Goal: Obtain resource: Download file/media

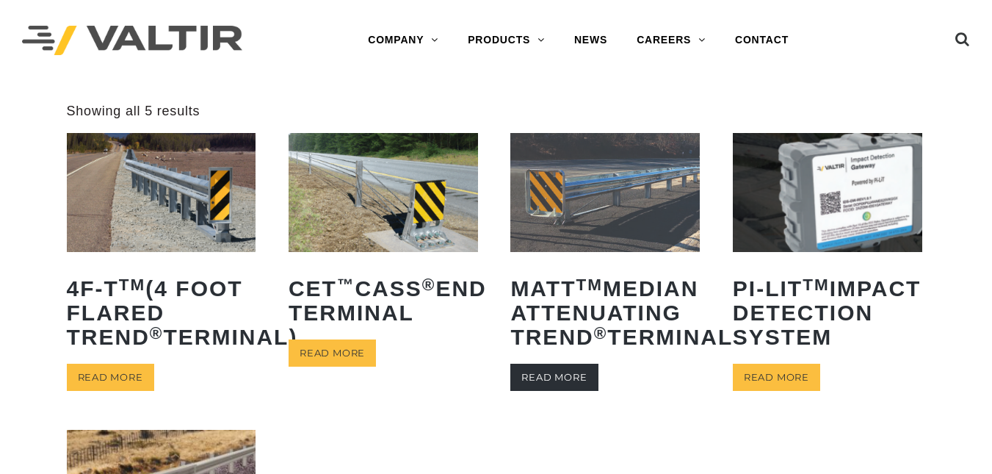
click at [544, 391] on link "Read more" at bounding box center [553, 376] width 87 height 27
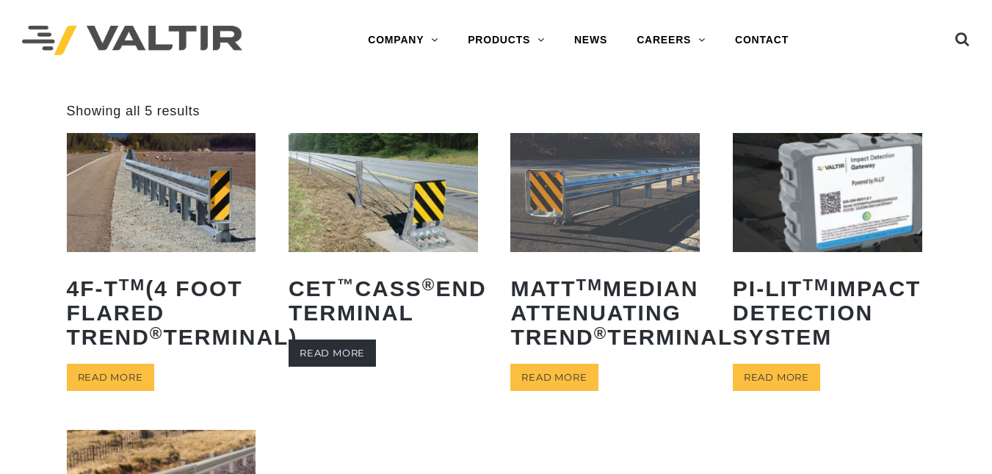
click at [326, 361] on link "Read more" at bounding box center [332, 352] width 87 height 27
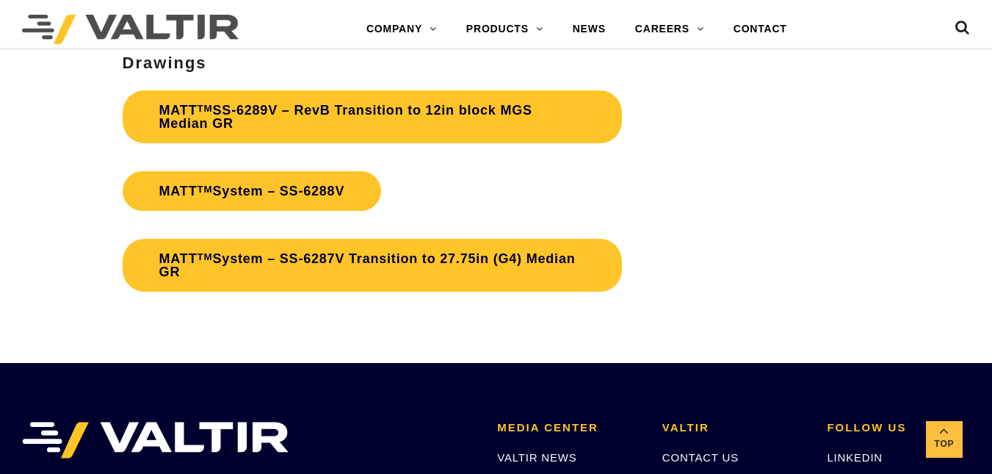
scroll to position [4555, 0]
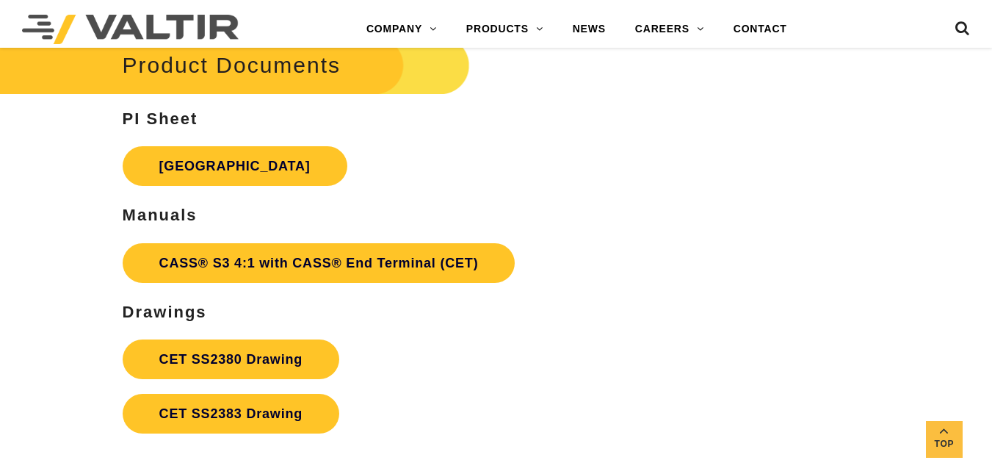
scroll to position [4141, 0]
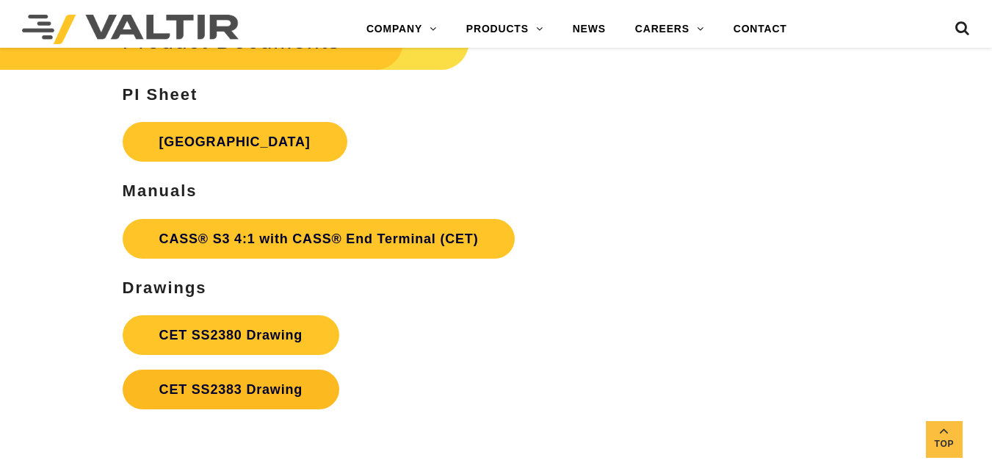
click at [294, 385] on link "CET SS2383 Drawing" at bounding box center [231, 389] width 217 height 40
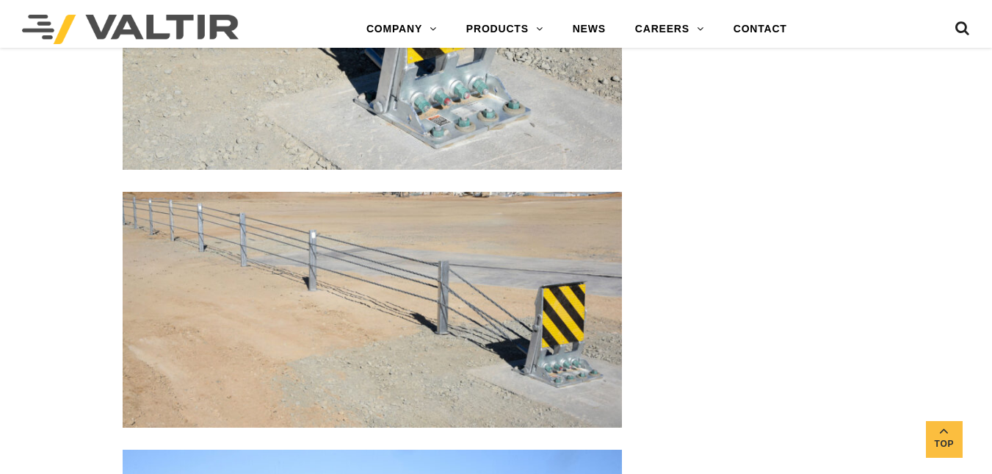
scroll to position [2617, 0]
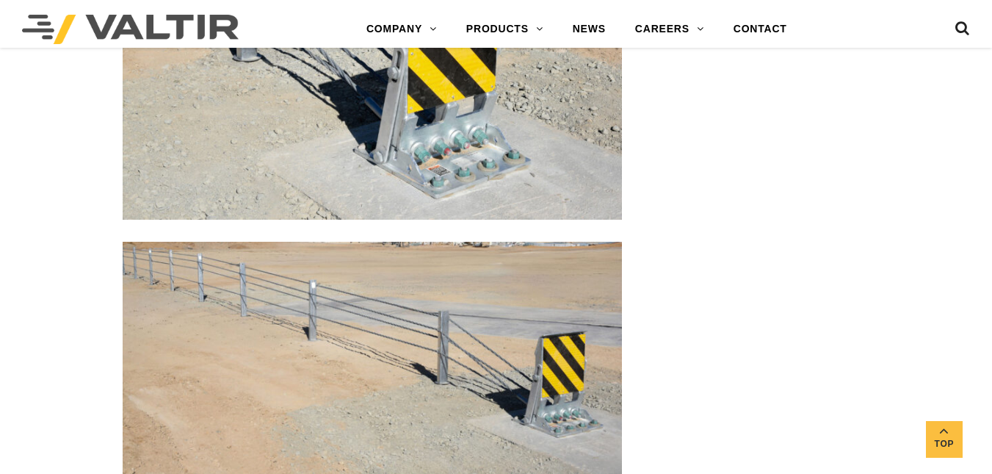
drag, startPoint x: 989, startPoint y: 271, endPoint x: 902, endPoint y: 82, distance: 207.6
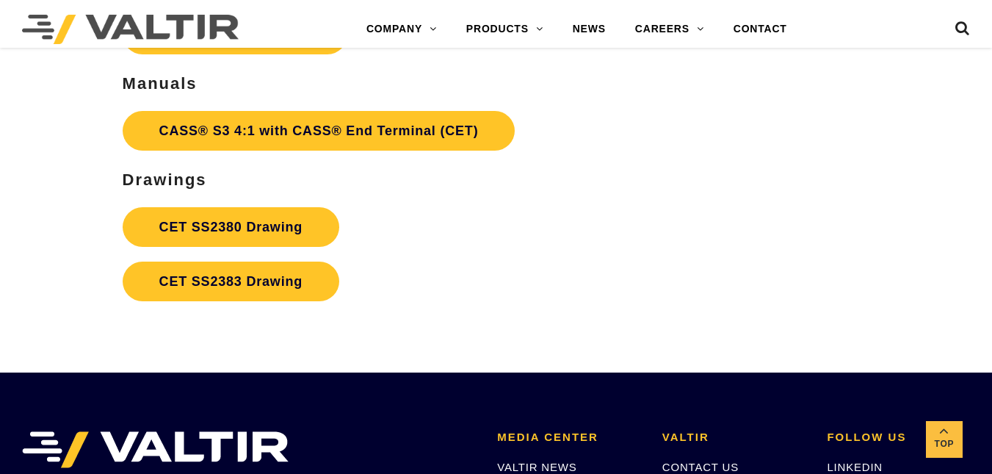
scroll to position [4273, 0]
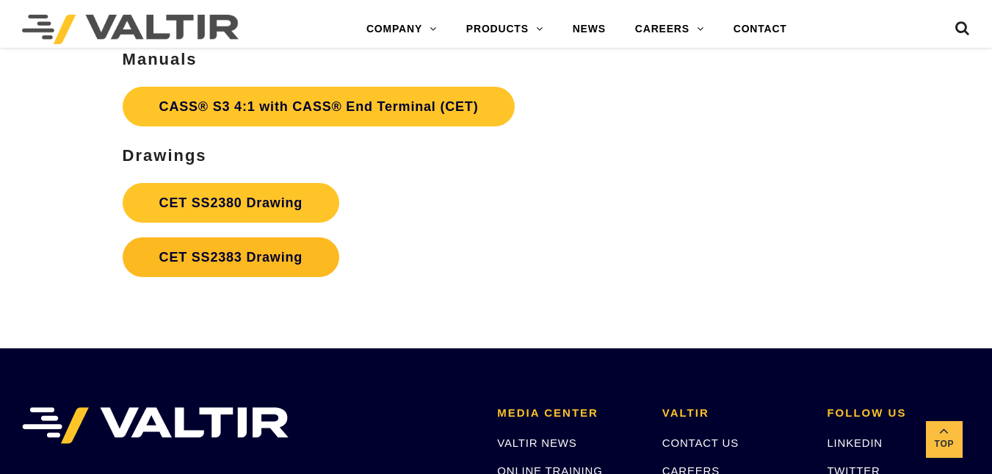
click at [163, 255] on link "CET SS2383 Drawing" at bounding box center [231, 257] width 217 height 40
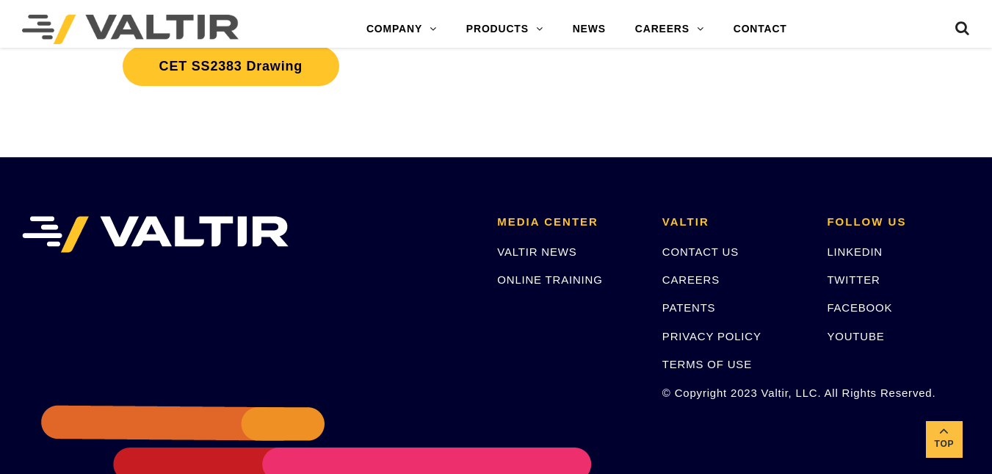
scroll to position [4456, 0]
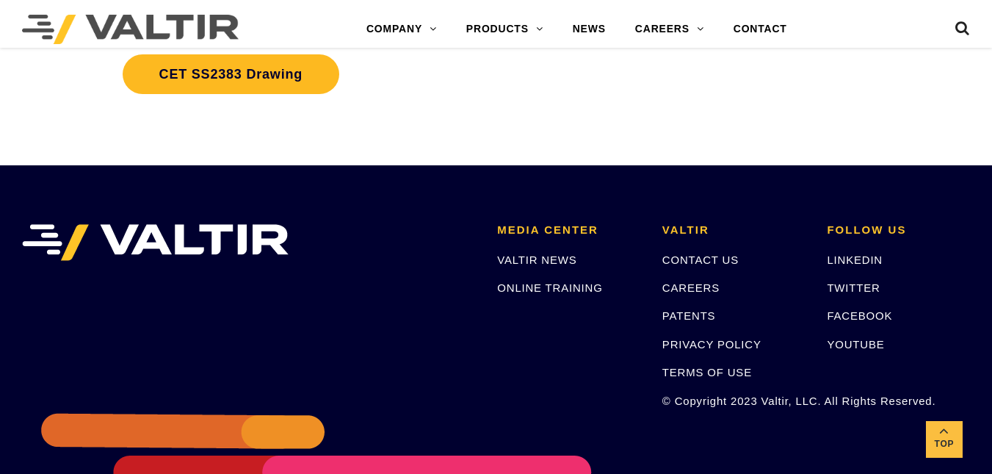
click at [163, 72] on link "CET SS2383 Drawing" at bounding box center [231, 74] width 217 height 40
